Goal: Navigation & Orientation: Find specific page/section

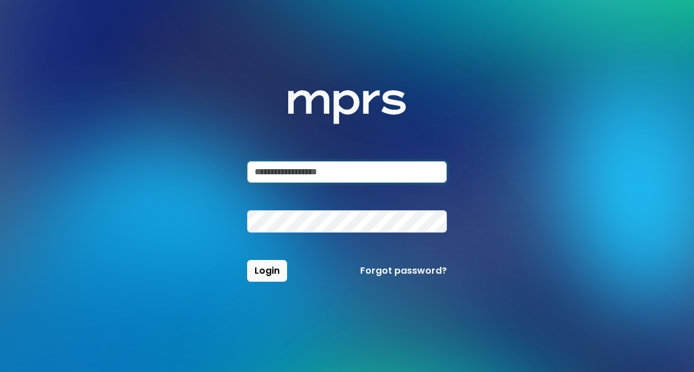
type input "**********"
click at [267, 271] on button "Login" at bounding box center [267, 271] width 40 height 22
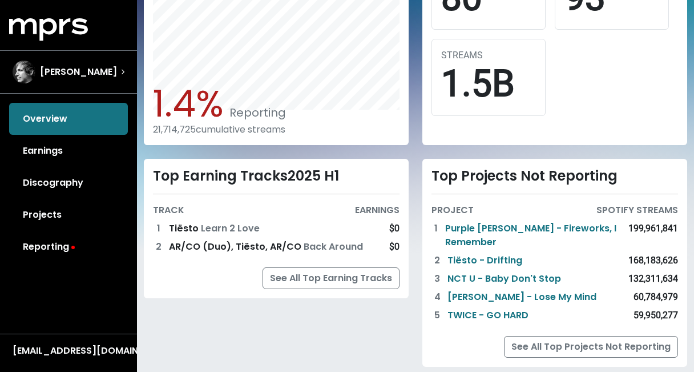
scroll to position [401, 0]
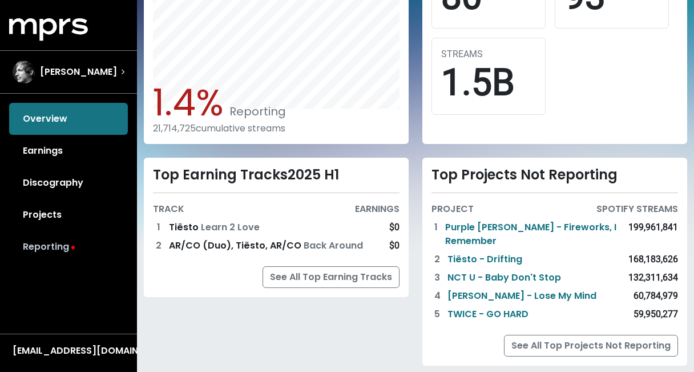
click at [65, 244] on link "Reporting" at bounding box center [68, 247] width 119 height 32
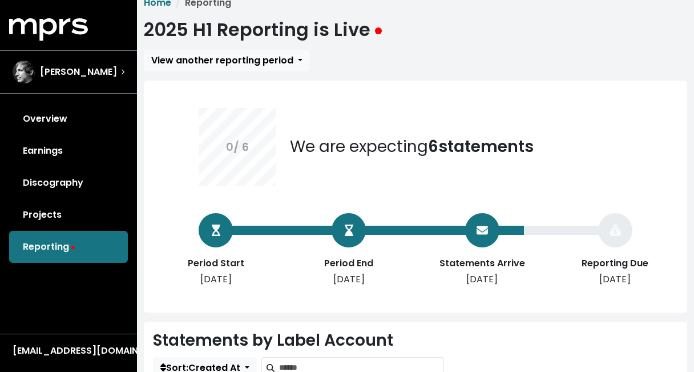
scroll to position [18, 0]
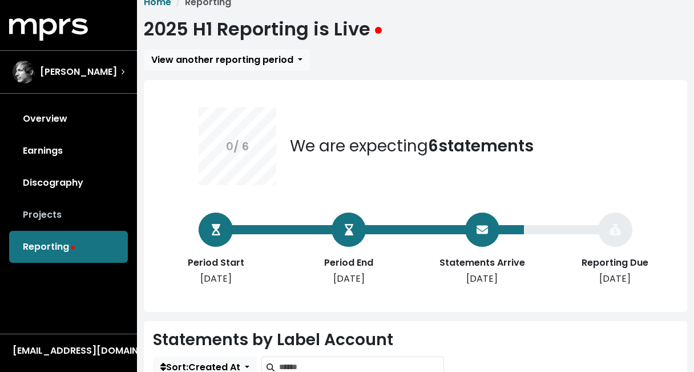
click at [60, 212] on link "Projects" at bounding box center [68, 215] width 119 height 32
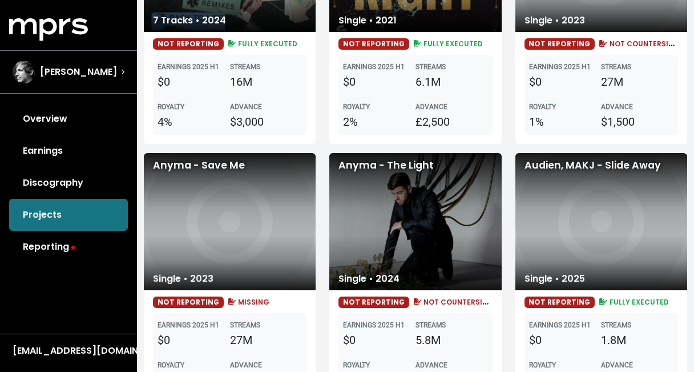
scroll to position [799, 0]
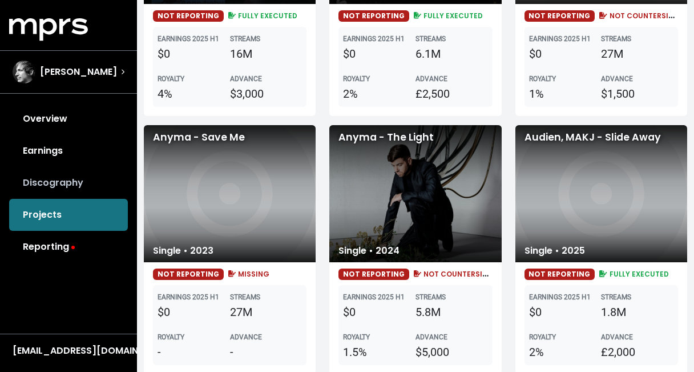
click at [80, 186] on link "Discography" at bounding box center [68, 183] width 119 height 32
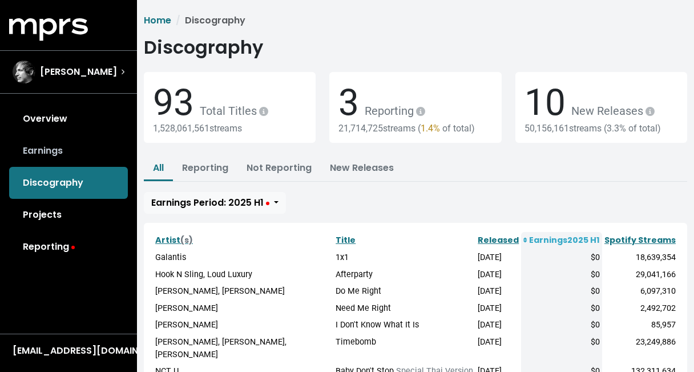
click at [62, 156] on link "Earnings" at bounding box center [68, 151] width 119 height 32
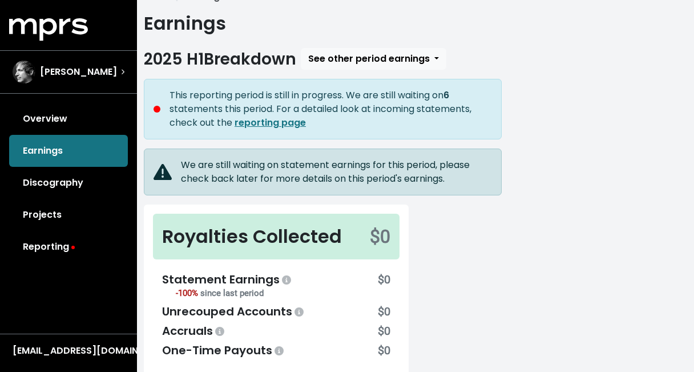
scroll to position [44, 0]
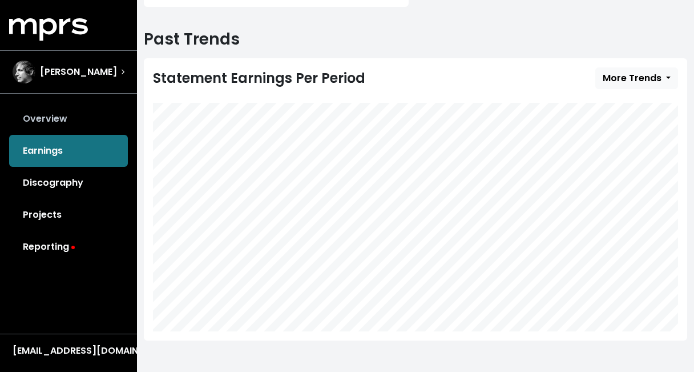
click at [79, 121] on link "Overview" at bounding box center [68, 119] width 119 height 32
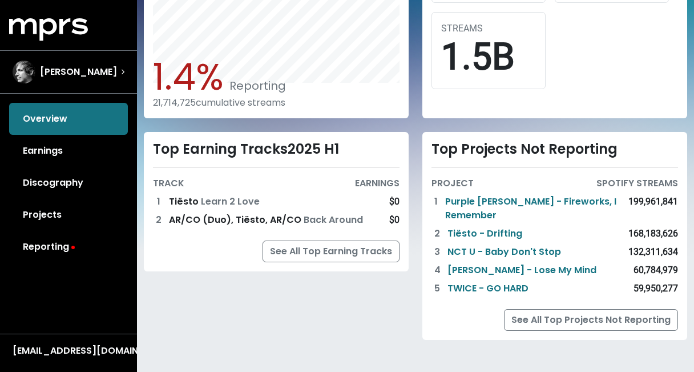
scroll to position [426, 0]
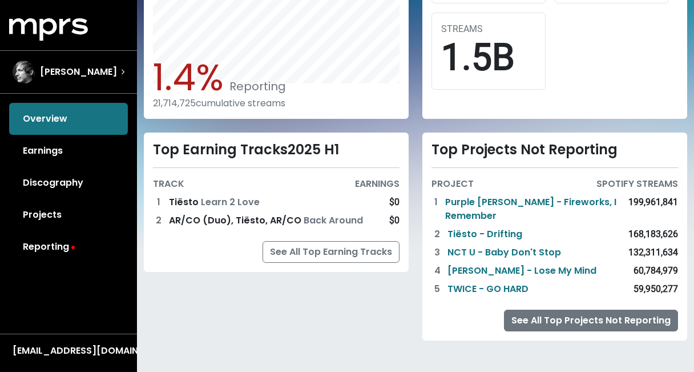
click at [540, 318] on link "See All Top Projects Not Reporting" at bounding box center [591, 321] width 174 height 22
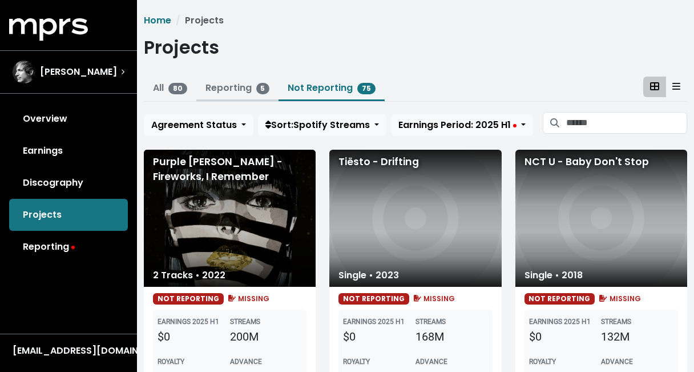
click at [239, 89] on link "Reporting 5" at bounding box center [238, 87] width 65 height 13
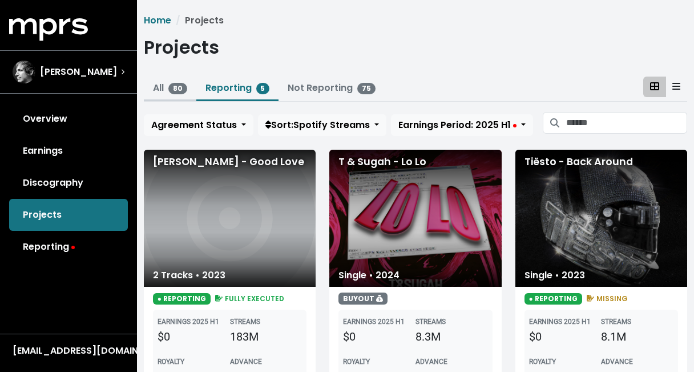
click at [155, 86] on link "All 80" at bounding box center [170, 87] width 34 height 13
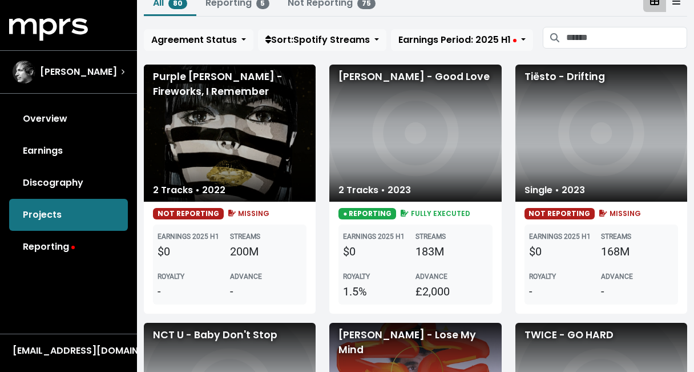
scroll to position [93, 0]
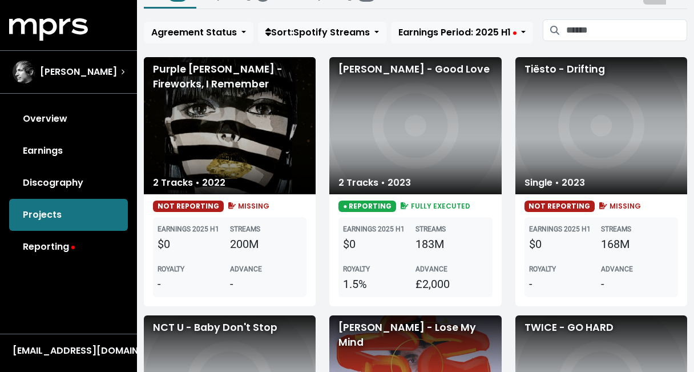
click at [367, 164] on div "[PERSON_NAME] - Good Love" at bounding box center [416, 125] width 172 height 137
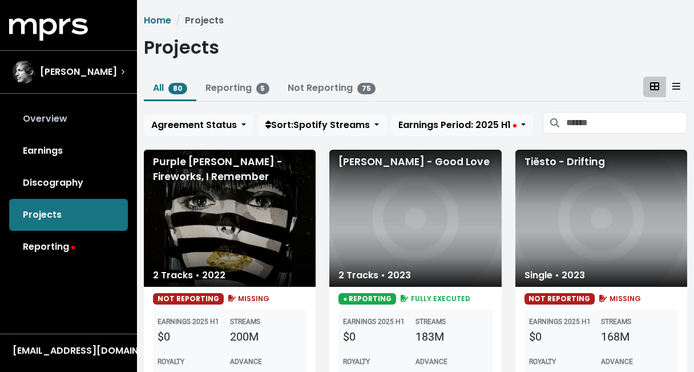
click at [49, 116] on link "Overview" at bounding box center [68, 119] width 119 height 32
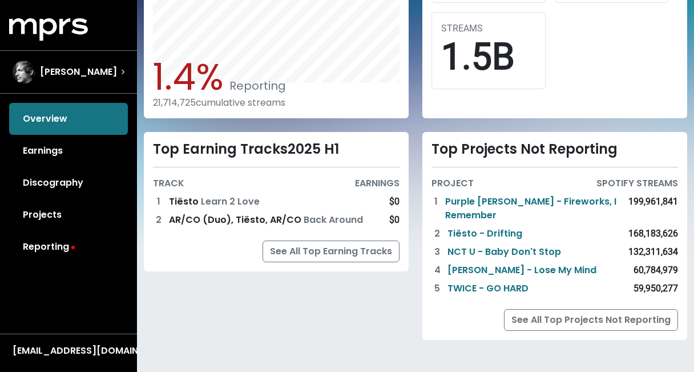
scroll to position [426, 0]
click at [55, 243] on link "Reporting" at bounding box center [68, 247] width 119 height 32
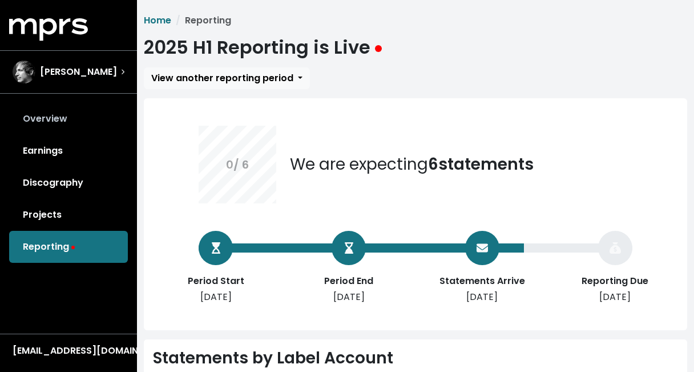
click at [57, 118] on link "Overview" at bounding box center [68, 119] width 119 height 32
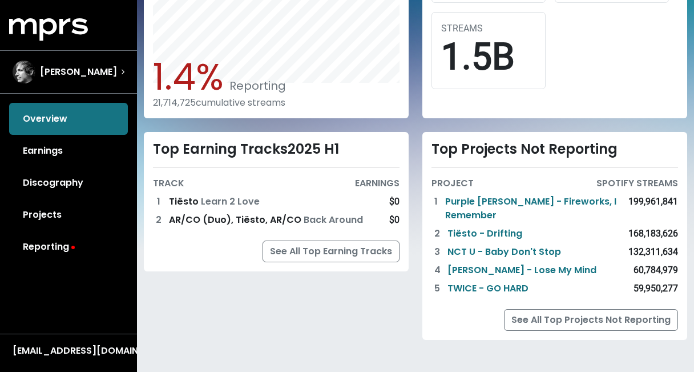
scroll to position [426, 0]
click at [514, 232] on link "Tiësto - Drifting" at bounding box center [485, 234] width 75 height 14
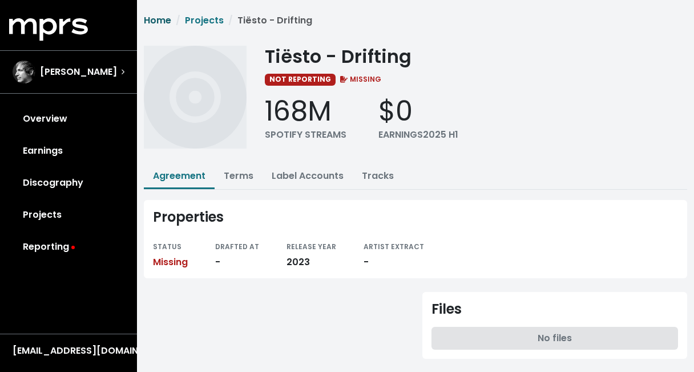
click at [162, 18] on link "Home" at bounding box center [157, 20] width 27 height 13
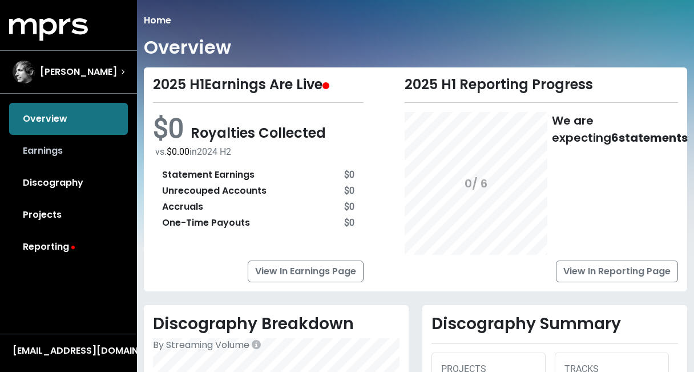
click at [42, 151] on link "Earnings" at bounding box center [68, 151] width 119 height 32
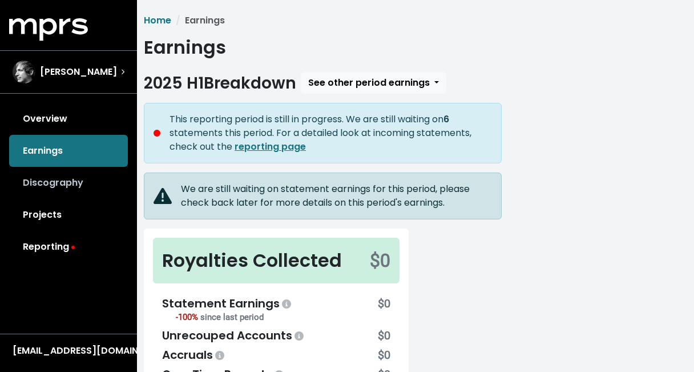
click at [63, 186] on link "Discography" at bounding box center [68, 183] width 119 height 32
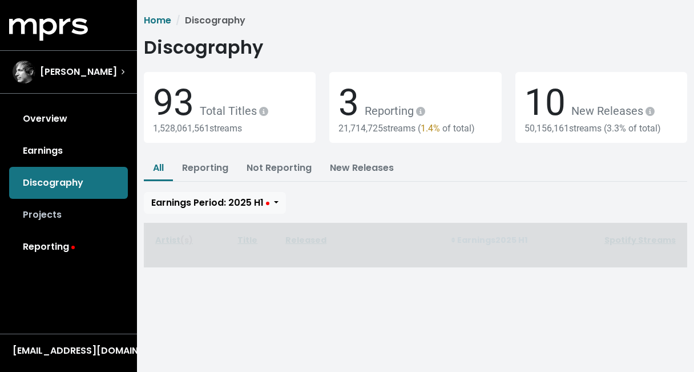
click at [56, 211] on link "Projects" at bounding box center [68, 215] width 119 height 32
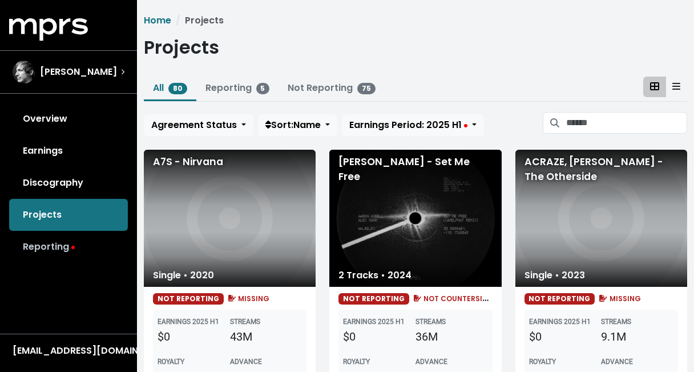
click at [55, 248] on link "Reporting" at bounding box center [68, 247] width 119 height 32
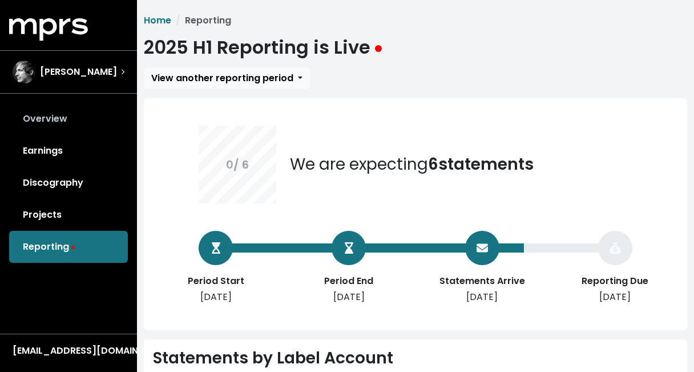
click at [57, 122] on link "Overview" at bounding box center [68, 119] width 119 height 32
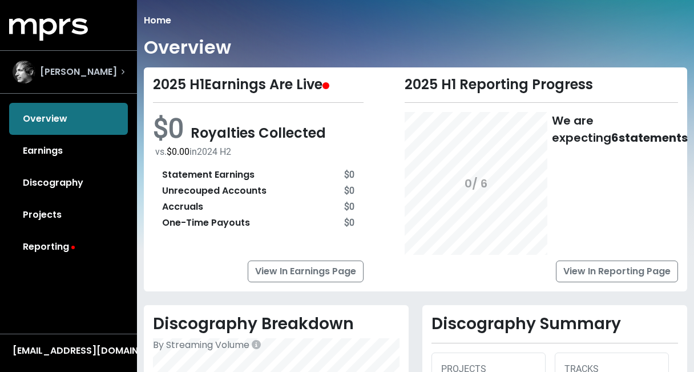
click at [62, 68] on span "[PERSON_NAME]" at bounding box center [78, 72] width 77 height 14
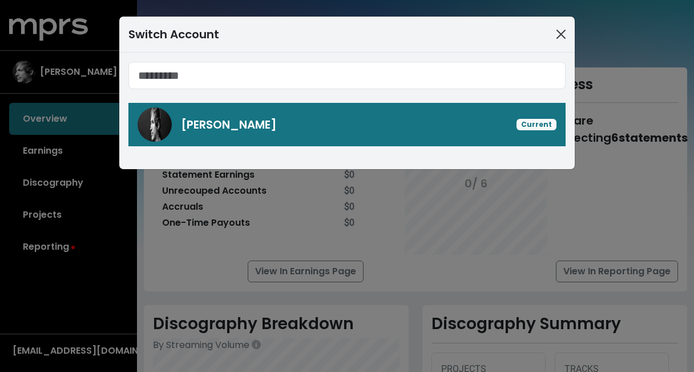
click at [560, 33] on button "Close" at bounding box center [561, 34] width 18 height 18
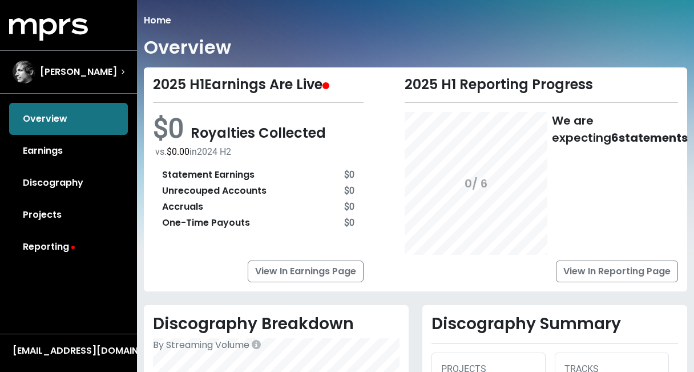
click at [162, 17] on li "Home" at bounding box center [157, 21] width 27 height 14
